Goal: Check status: Check status

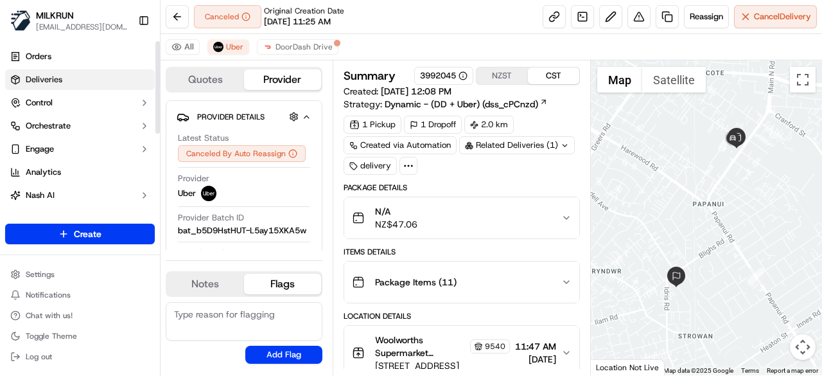
scroll to position [381, 0]
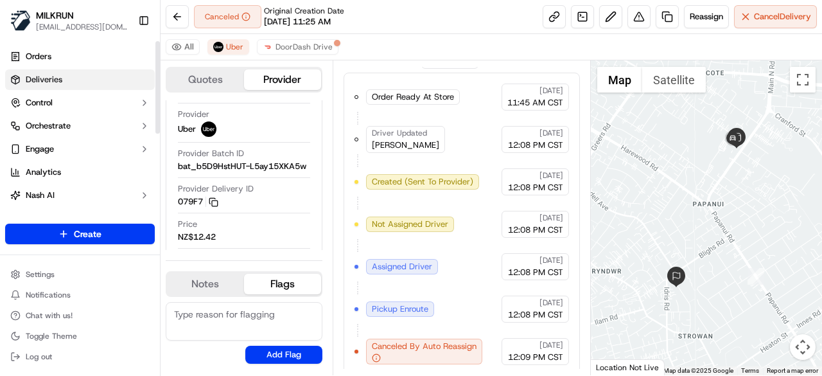
click at [96, 80] on link "Deliveries" at bounding box center [80, 79] width 150 height 21
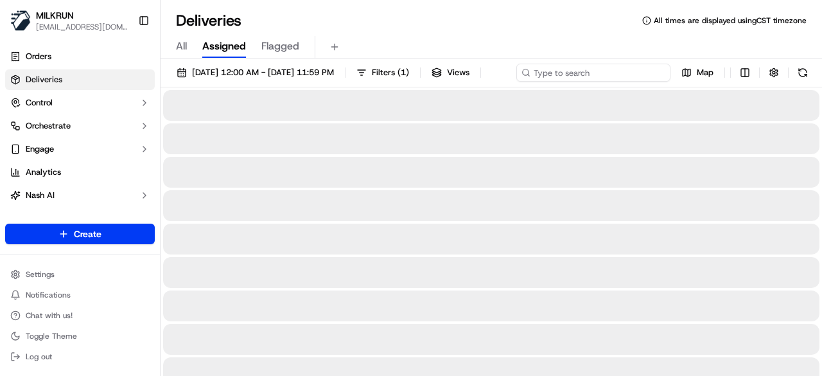
paste input "06f8dddc-3072-476c-868b-101e6cca3567"
click at [631, 76] on div "[DATE] 12:00 AM - [DATE] 11:59 PM Filters ( 1 ) Views Map" at bounding box center [491, 76] width 661 height 24
type input "06f8dddc-3072-476c-868b-101e6cca3567"
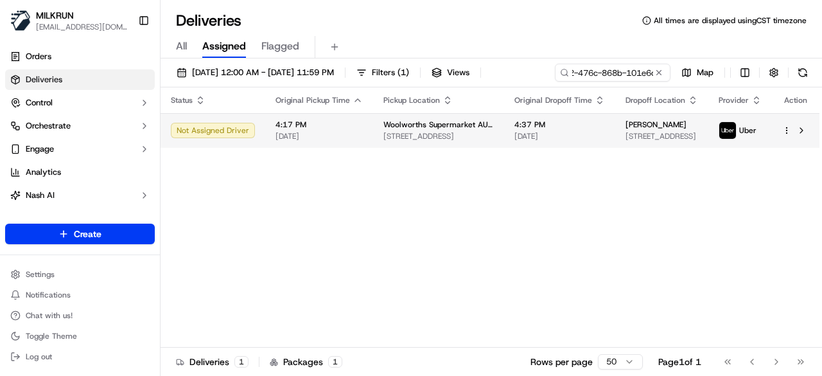
click at [559, 148] on div "Status Original Pickup Time Pickup Location Original Dropoff Time Dropoff Locat…" at bounding box center [490, 217] width 659 height 260
click at [560, 132] on span "[DATE]" at bounding box center [559, 136] width 91 height 10
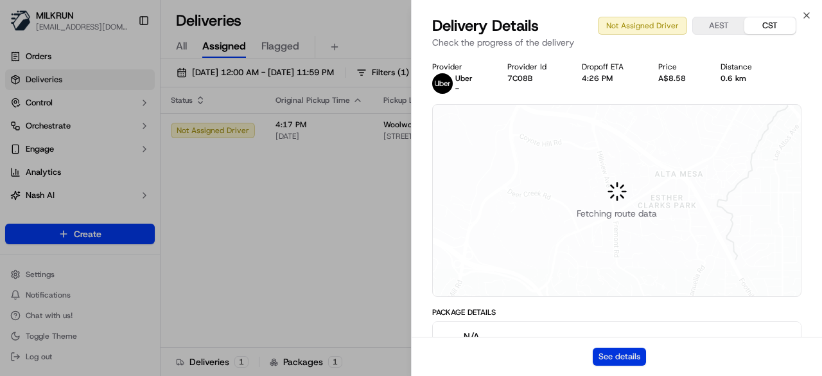
click at [622, 355] on button "See details" at bounding box center [619, 356] width 53 height 18
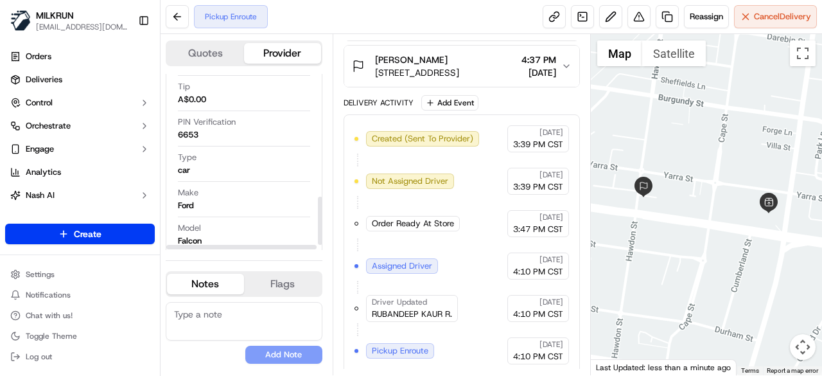
scroll to position [449, 0]
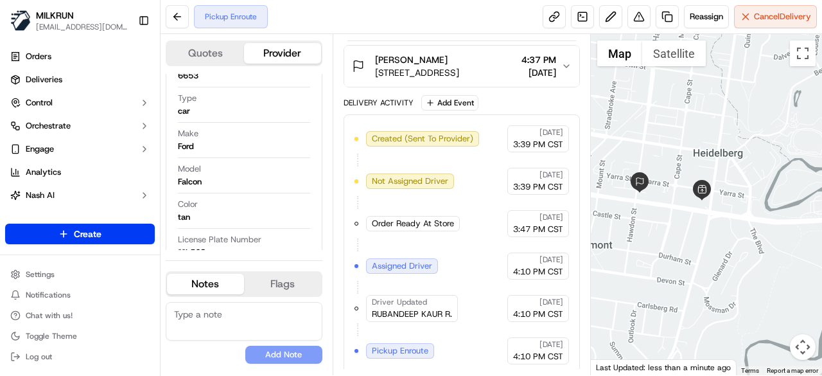
drag, startPoint x: 677, startPoint y: 229, endPoint x: 720, endPoint y: 285, distance: 71.4
click at [720, 285] on div at bounding box center [707, 204] width 232 height 341
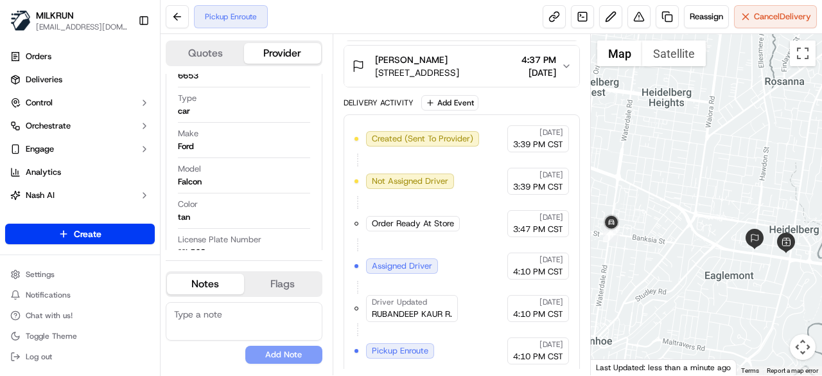
drag, startPoint x: 713, startPoint y: 267, endPoint x: 736, endPoint y: 266, distance: 23.1
click at [736, 266] on div at bounding box center [707, 204] width 232 height 341
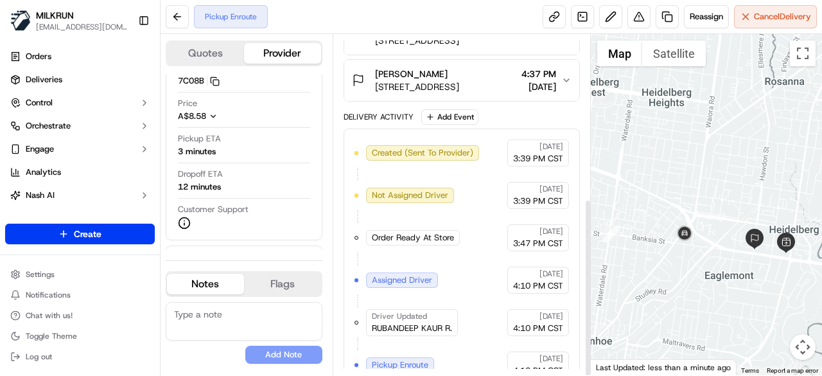
scroll to position [313, 0]
